Goal: Navigation & Orientation: Understand site structure

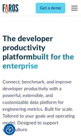
scroll to position [76, 0]
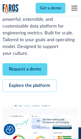
click at [25, 69] on link "Request a demo" at bounding box center [25, 69] width 45 height 12
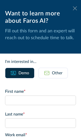
click at [75, 8] on icon at bounding box center [75, 8] width 4 height 4
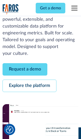
scroll to position [93, 0]
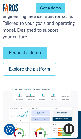
click at [29, 69] on link "Explore the platform" at bounding box center [30, 69] width 54 height 12
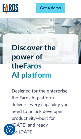
scroll to position [3801, 0]
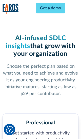
scroll to position [786, 0]
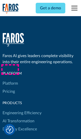
click at [10, 79] on link "Platform" at bounding box center [10, 83] width 15 height 8
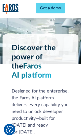
scroll to position [3964, 0]
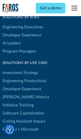
click at [15, 93] on link "[PERSON_NAME] Metrics" at bounding box center [26, 97] width 47 height 8
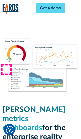
scroll to position [2217, 0]
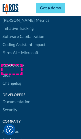
scroll to position [2288, 0]
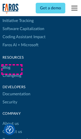
click at [12, 72] on link "Changelog" at bounding box center [12, 76] width 19 height 8
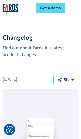
scroll to position [6111, 0]
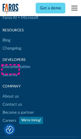
click at [10, 92] on link "About us" at bounding box center [11, 96] width 16 height 8
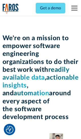
scroll to position [1746, 0]
